Goal: Task Accomplishment & Management: Manage account settings

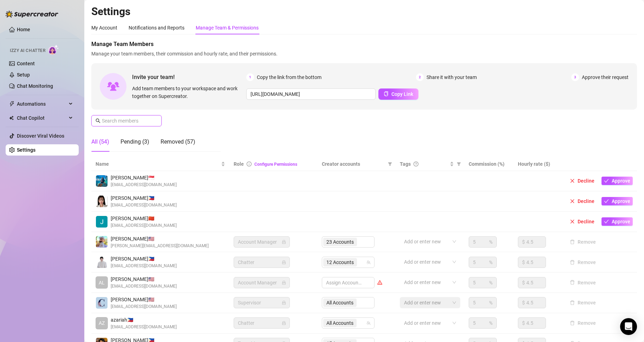
click at [121, 121] on input "text" at bounding box center [127, 121] width 50 height 8
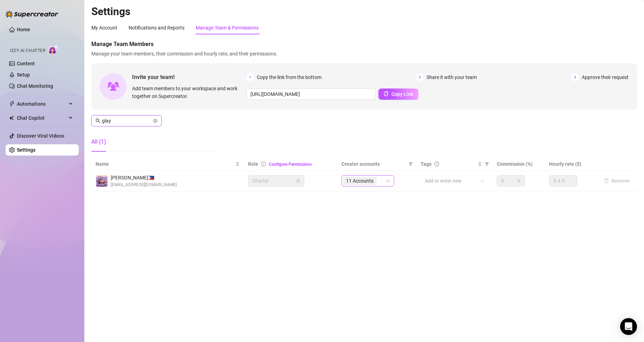
click at [381, 182] on div "11 Accounts" at bounding box center [364, 181] width 43 height 10
type input "glay"
click at [381, 183] on div "11 Accounts" at bounding box center [364, 181] width 43 height 10
click at [379, 181] on input "search" at bounding box center [378, 181] width 1 height 8
type input "e"
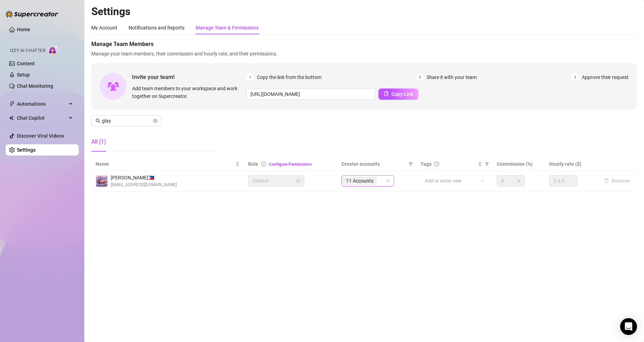
click at [383, 183] on div "11 Accounts" at bounding box center [364, 181] width 43 height 10
type input "ildg"
